Goal: Information Seeking & Learning: Learn about a topic

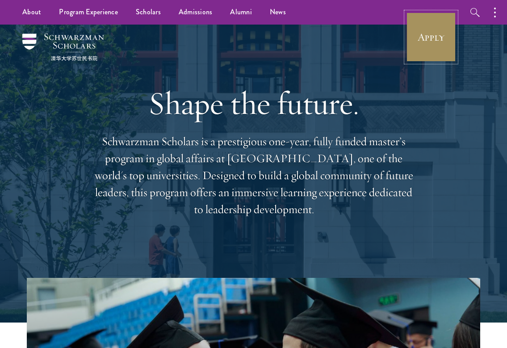
click at [436, 56] on link "Apply" at bounding box center [431, 37] width 50 height 50
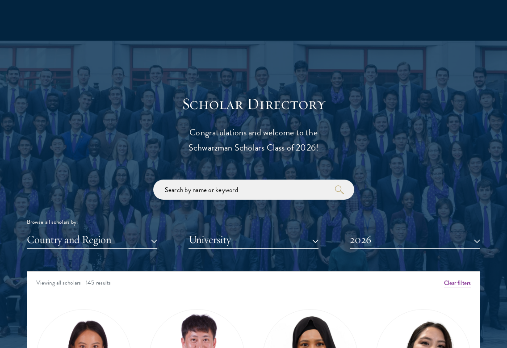
scroll to position [885, 0]
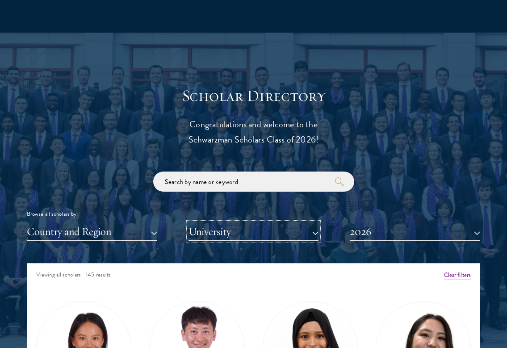
click at [211, 224] on button "University" at bounding box center [253, 231] width 130 height 18
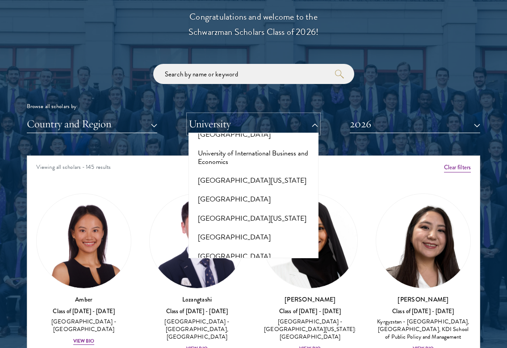
scroll to position [8011, 0]
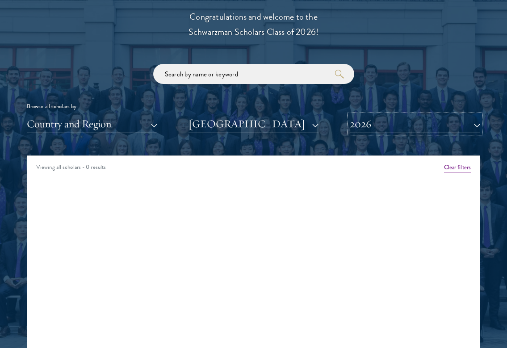
click at [410, 128] on button "2026" at bounding box center [415, 124] width 130 height 18
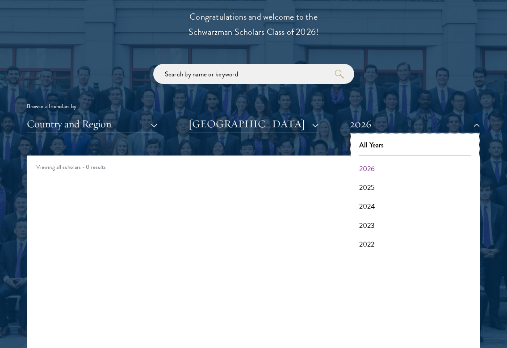
click at [394, 149] on button "All Years" at bounding box center [414, 145] width 125 height 19
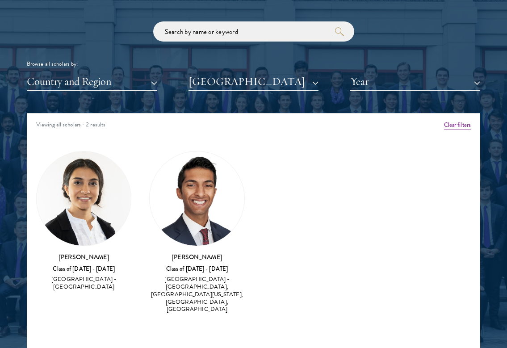
scroll to position [1036, 0]
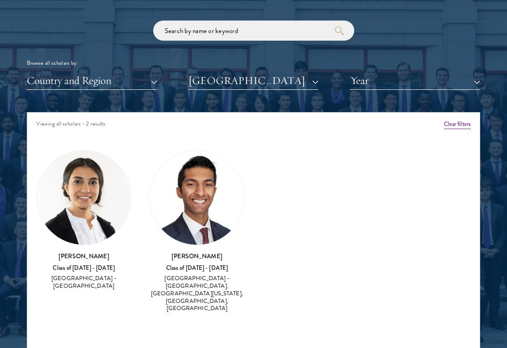
click at [205, 263] on div "Joseph Kannarkat Class of 2022 - 2023 United States of America - University of …" at bounding box center [196, 282] width 95 height 62
click at [188, 200] on img at bounding box center [197, 198] width 94 height 94
click at [178, 217] on img at bounding box center [197, 198] width 94 height 94
click at [191, 268] on div "Class of 2022 - 2023" at bounding box center [196, 268] width 95 height 8
click at [191, 283] on div "United States of America - University of Pittsburgh, University of Maryland, Ba…" at bounding box center [196, 294] width 95 height 38
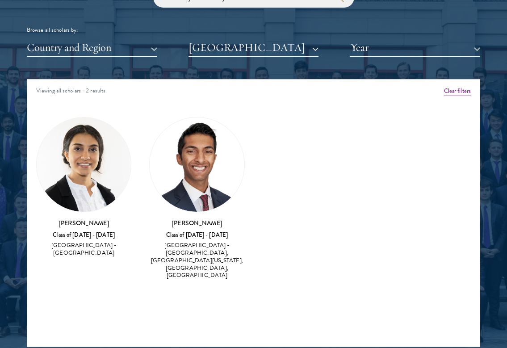
scroll to position [1084, 0]
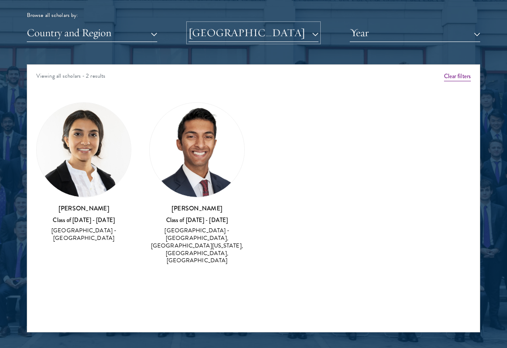
click at [207, 29] on button "University of Pittsburgh" at bounding box center [253, 33] width 130 height 18
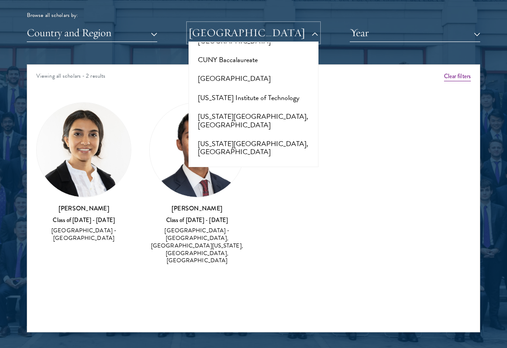
scroll to position [0, 0]
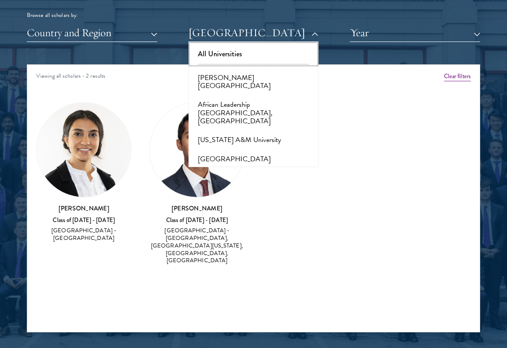
click at [210, 54] on button "All Universities" at bounding box center [253, 54] width 125 height 19
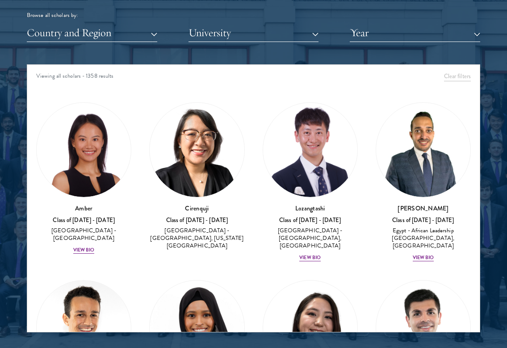
click at [78, 19] on div "Browse all scholars by:" at bounding box center [253, 15] width 453 height 9
click at [78, 31] on button "Country and Region" at bounding box center [92, 33] width 130 height 18
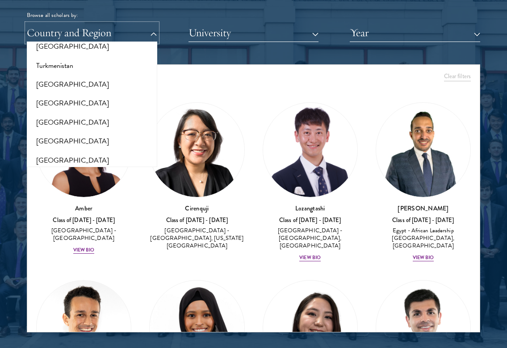
scroll to position [1793, 0]
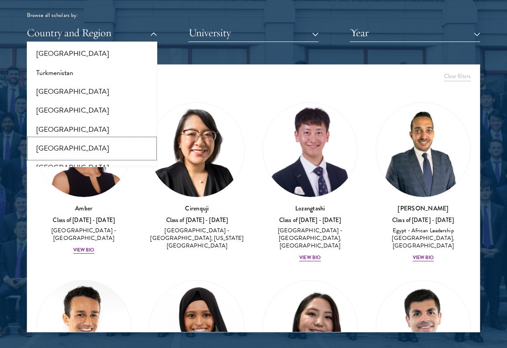
click at [83, 139] on button "[GEOGRAPHIC_DATA]" at bounding box center [91, 148] width 125 height 19
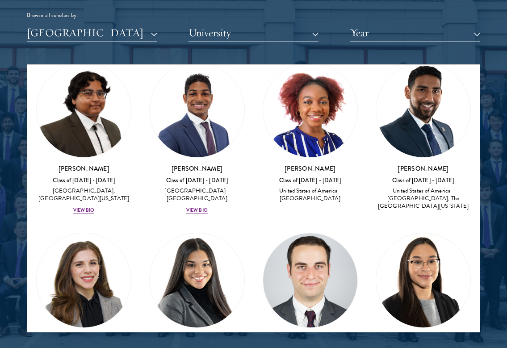
scroll to position [263, 0]
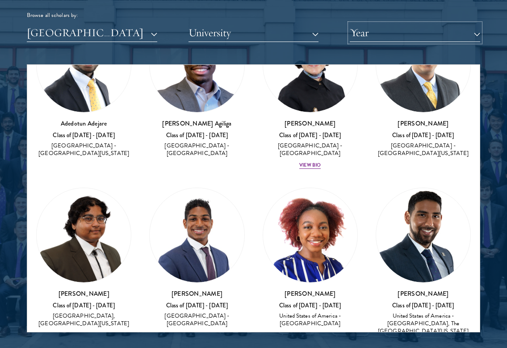
click at [360, 35] on button "Year" at bounding box center [415, 33] width 130 height 18
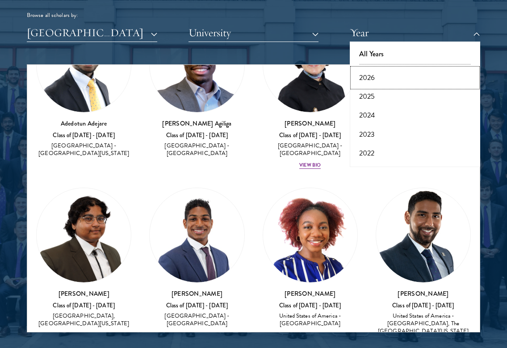
click at [369, 75] on button "2026" at bounding box center [414, 77] width 125 height 19
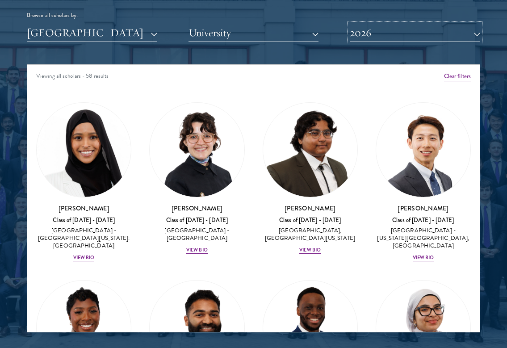
click at [369, 32] on button "2026" at bounding box center [415, 33] width 130 height 18
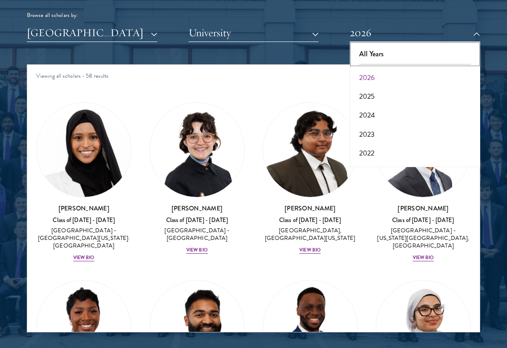
click at [372, 54] on button "All Years" at bounding box center [414, 54] width 125 height 19
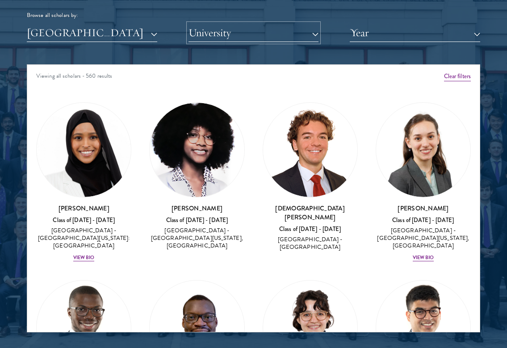
click at [267, 36] on button "University" at bounding box center [253, 33] width 130 height 18
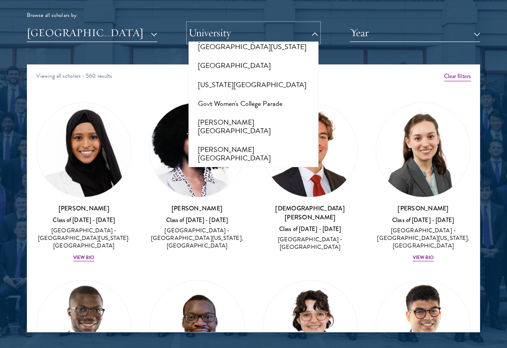
scroll to position [2226, 0]
click at [253, 289] on button "Harvard University" at bounding box center [253, 298] width 125 height 19
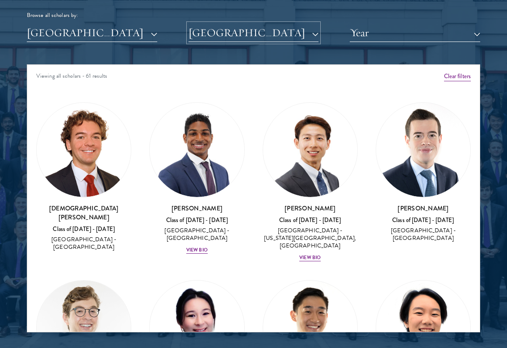
click at [256, 34] on button "Harvard University" at bounding box center [253, 33] width 130 height 18
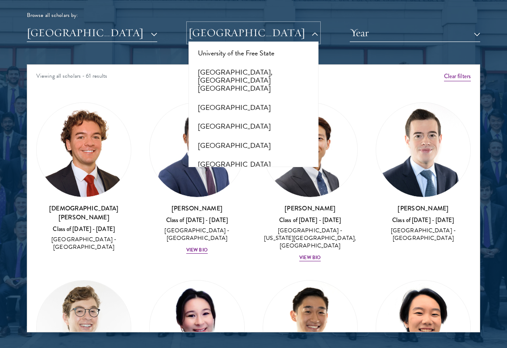
scroll to position [9289, 0]
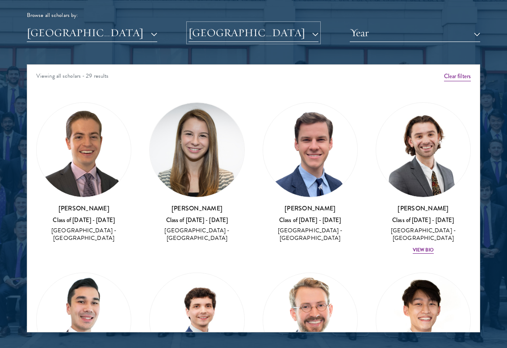
click at [212, 29] on button "Yale University" at bounding box center [253, 33] width 130 height 18
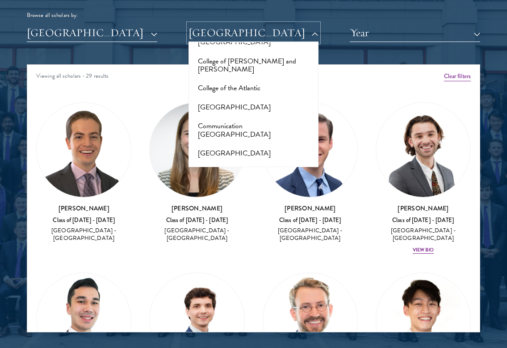
scroll to position [1379, 0]
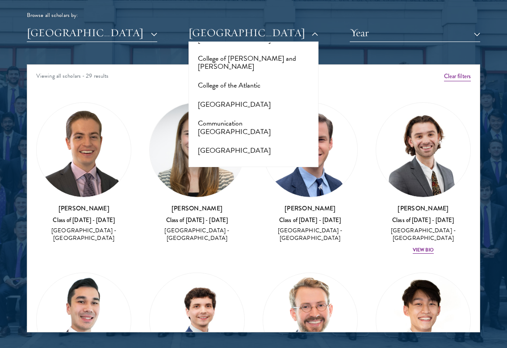
click at [226, 217] on button "Dartmouth College" at bounding box center [253, 226] width 125 height 19
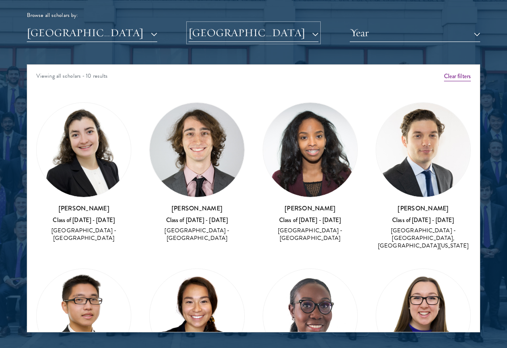
click at [242, 27] on button "Dartmouth College" at bounding box center [253, 33] width 130 height 18
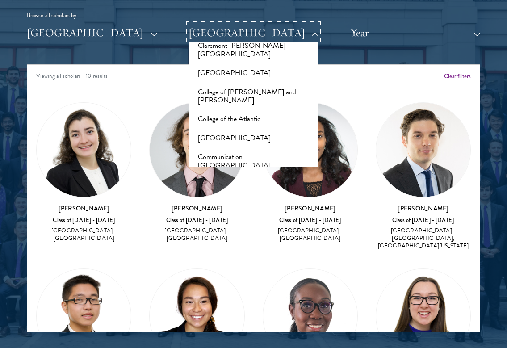
scroll to position [1327, 0]
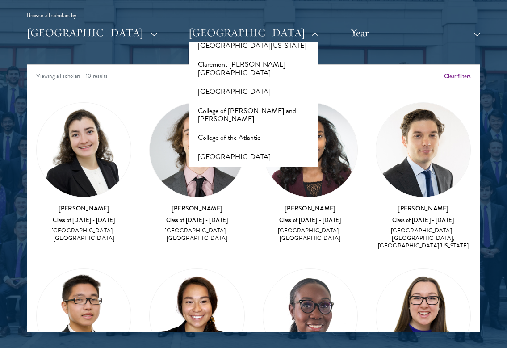
click at [240, 231] on button "Cornell University" at bounding box center [253, 240] width 125 height 19
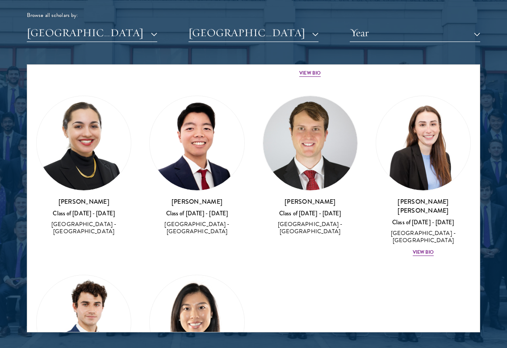
scroll to position [440, 0]
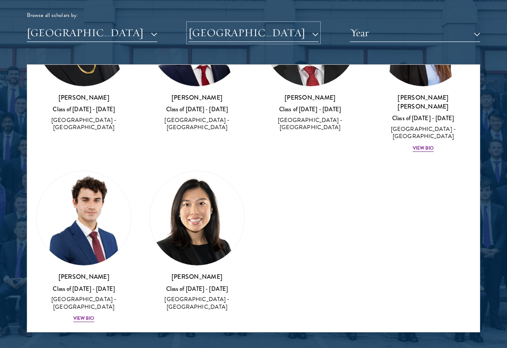
click at [244, 35] on button "Cornell University" at bounding box center [253, 33] width 130 height 18
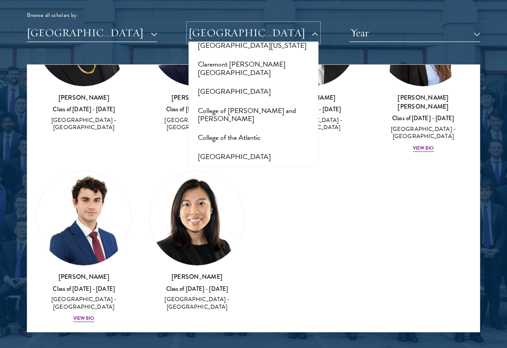
scroll to position [1312, 0]
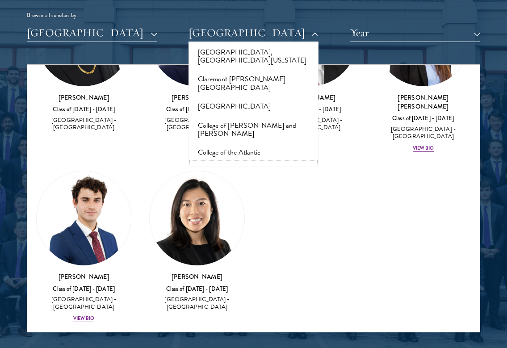
click at [246, 162] on button "Columbia University" at bounding box center [253, 171] width 125 height 19
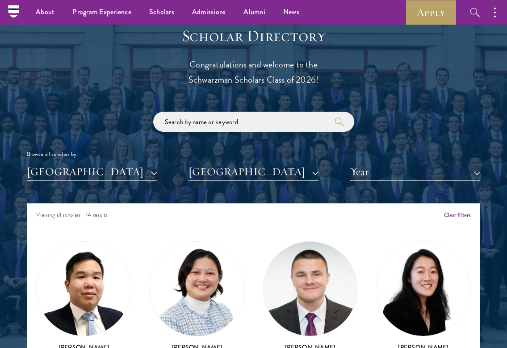
scroll to position [910, 0]
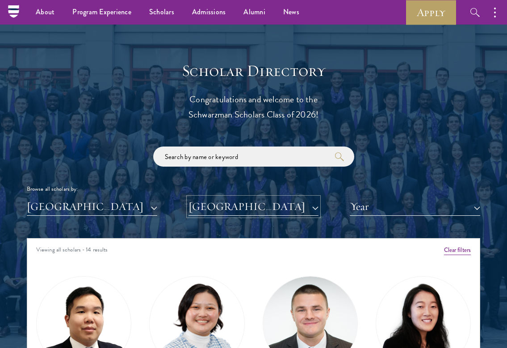
click at [246, 201] on button "Columbia University" at bounding box center [253, 206] width 130 height 18
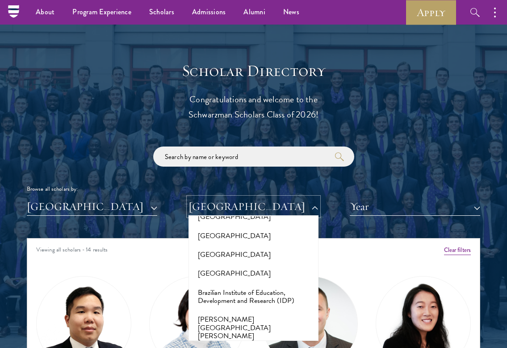
scroll to position [802, 0]
click at [229, 345] on button "Brown University" at bounding box center [253, 354] width 125 height 19
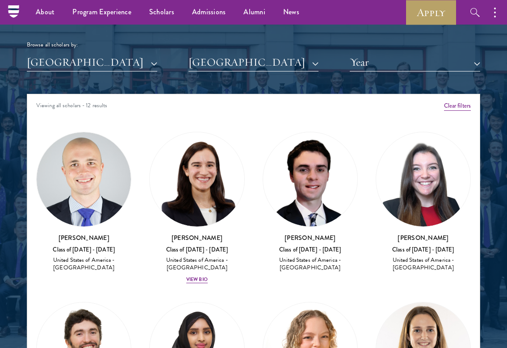
click at [226, 66] on button "Brown University" at bounding box center [253, 62] width 130 height 18
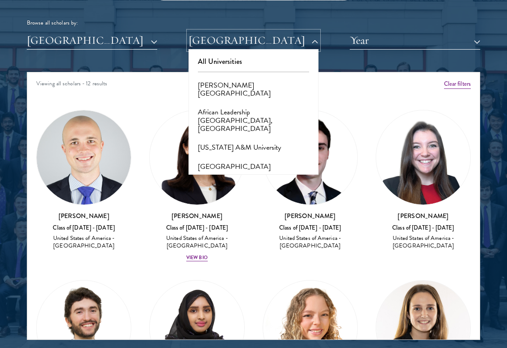
scroll to position [1081, 0]
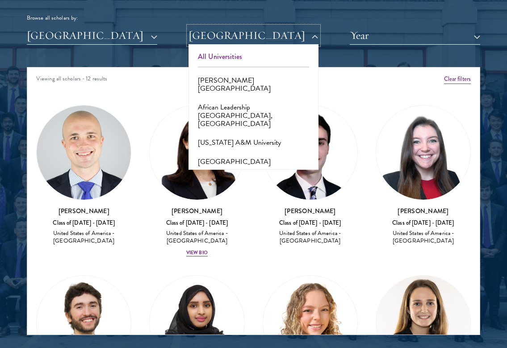
click at [239, 57] on button "All Universities" at bounding box center [253, 56] width 125 height 19
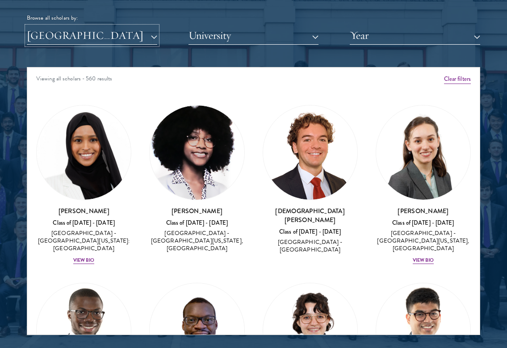
click at [130, 40] on button "[GEOGRAPHIC_DATA]" at bounding box center [92, 35] width 130 height 18
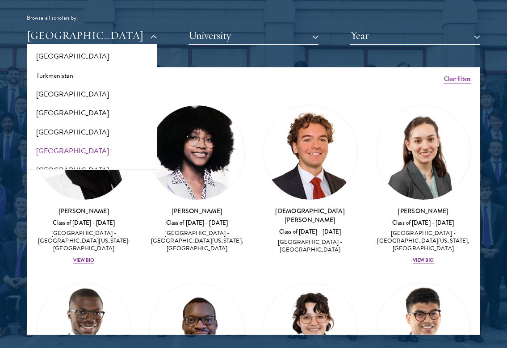
click at [224, 74] on div "Viewing all scholars - 560 results" at bounding box center [253, 79] width 452 height 25
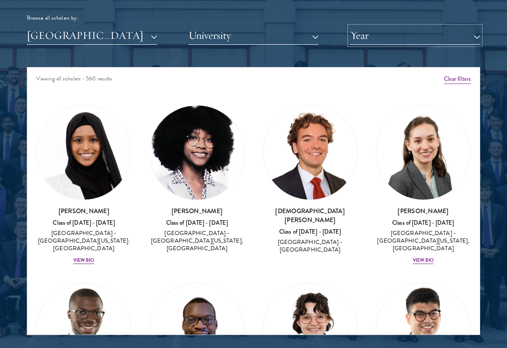
click at [363, 40] on button "Year" at bounding box center [415, 35] width 130 height 18
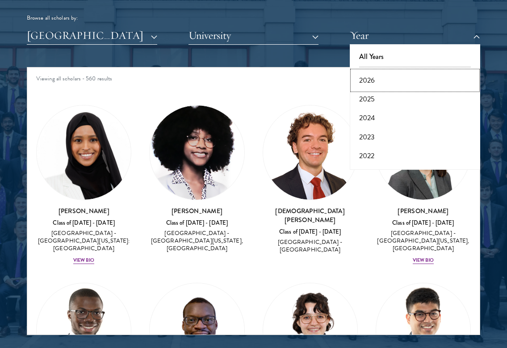
click at [364, 74] on button "2026" at bounding box center [414, 80] width 125 height 19
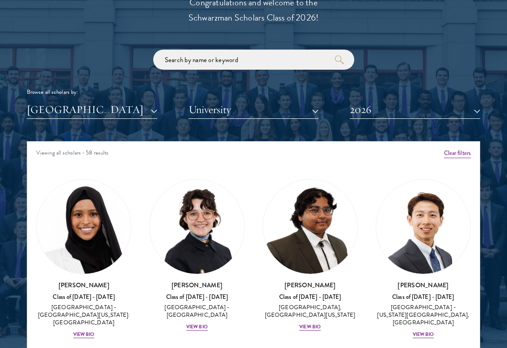
scroll to position [10, 0]
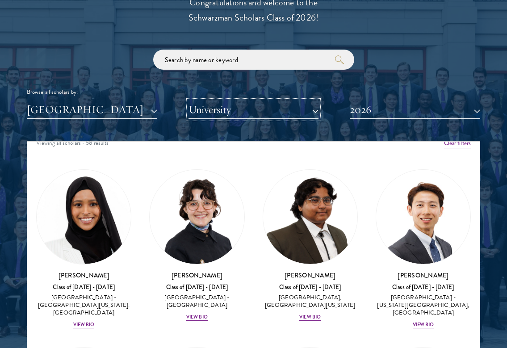
click at [217, 109] on button "University" at bounding box center [253, 109] width 130 height 18
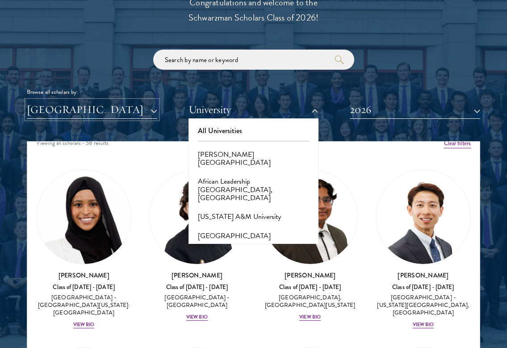
click at [122, 106] on button "[GEOGRAPHIC_DATA]" at bounding box center [92, 109] width 130 height 18
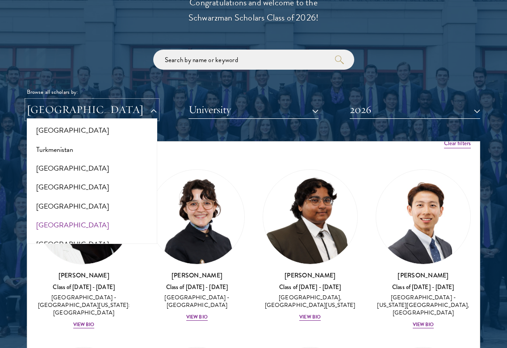
click at [131, 107] on button "[GEOGRAPHIC_DATA]" at bounding box center [92, 109] width 130 height 18
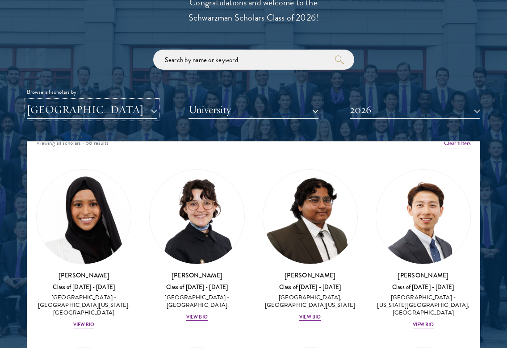
click at [128, 105] on button "[GEOGRAPHIC_DATA]" at bounding box center [92, 109] width 130 height 18
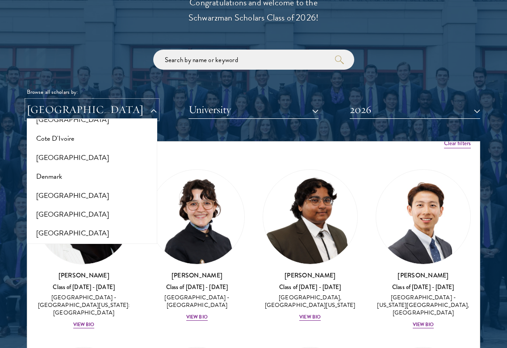
scroll to position [0, 0]
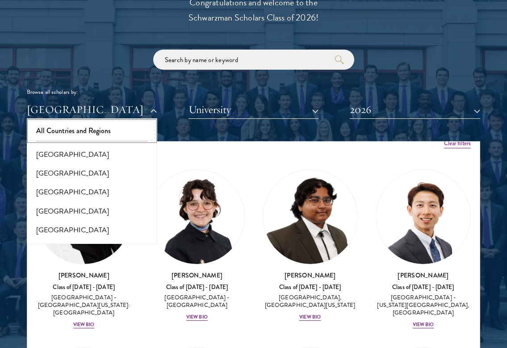
click at [118, 131] on button "All Countries and Regions" at bounding box center [91, 130] width 125 height 19
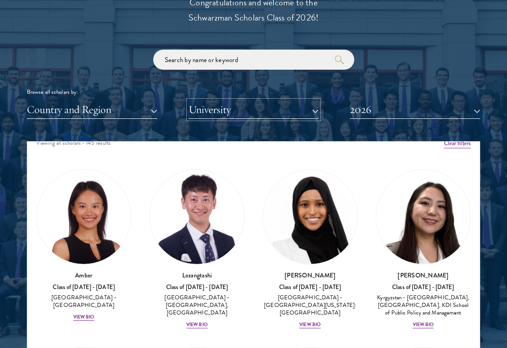
click at [212, 109] on button "University" at bounding box center [253, 109] width 130 height 18
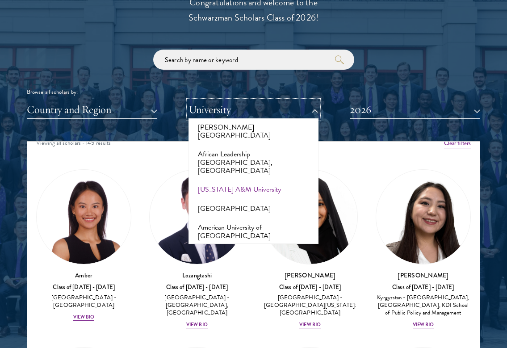
scroll to position [26, 0]
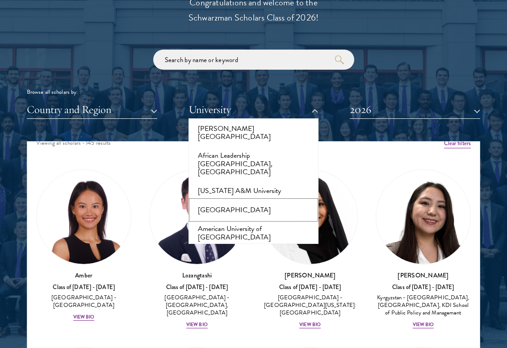
click at [220, 201] on button "American University" at bounding box center [253, 210] width 125 height 19
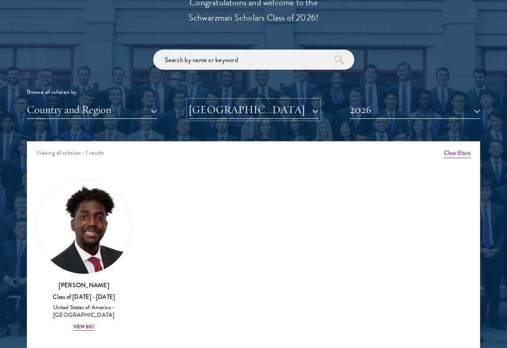
click at [240, 111] on button "American University" at bounding box center [253, 109] width 130 height 18
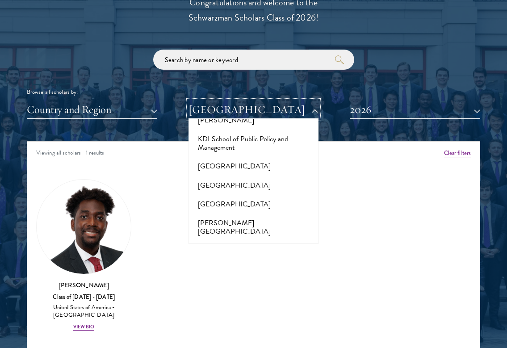
scroll to position [3089, 0]
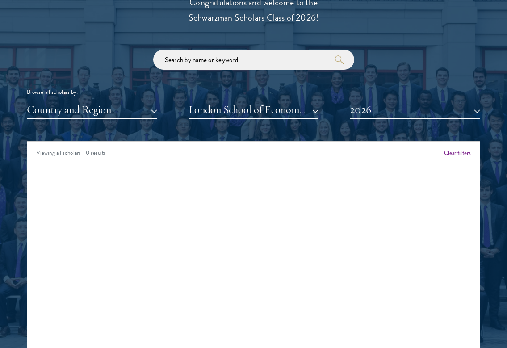
scroll to position [1027, 0]
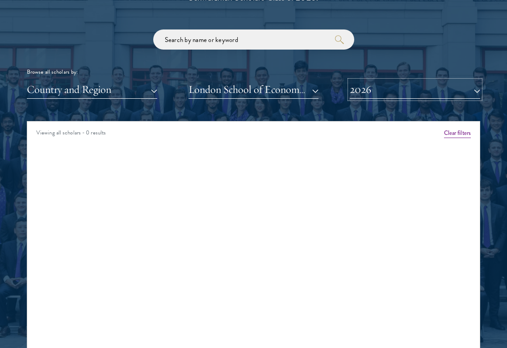
click at [371, 91] on button "2026" at bounding box center [415, 89] width 130 height 18
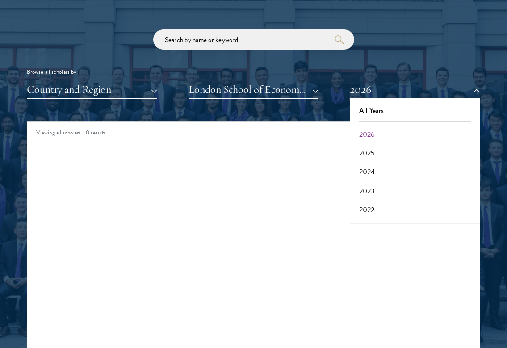
click at [367, 100] on div "All Years 2026 2025 2024 2023 2022 2021 2020 2019 2018 2017" at bounding box center [415, 161] width 130 height 125
click at [367, 107] on button "All Years" at bounding box center [414, 110] width 125 height 19
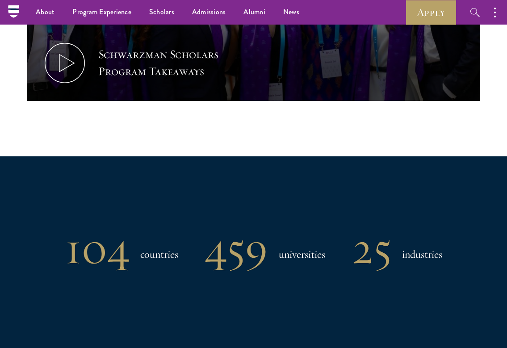
scroll to position [388, 0]
